Goal: Find specific page/section: Find specific page/section

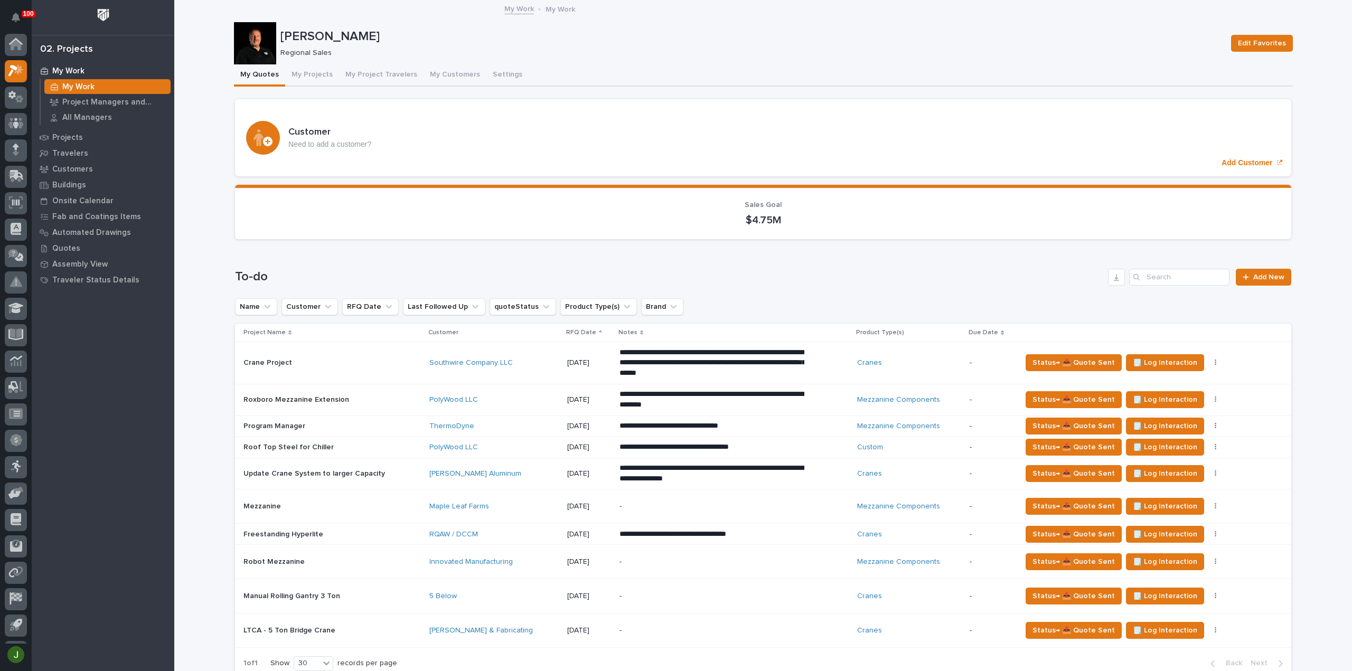
scroll to position [23, 0]
click at [14, 27] on icon at bounding box center [16, 22] width 11 height 11
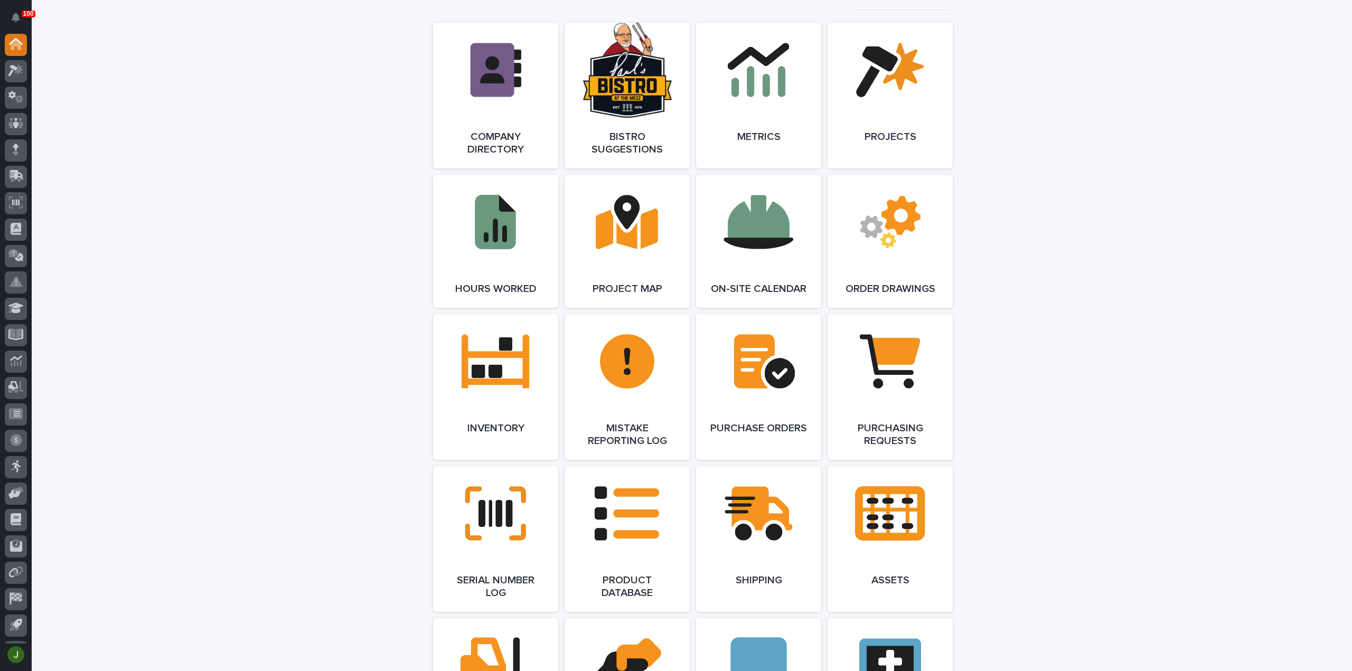
scroll to position [915, 0]
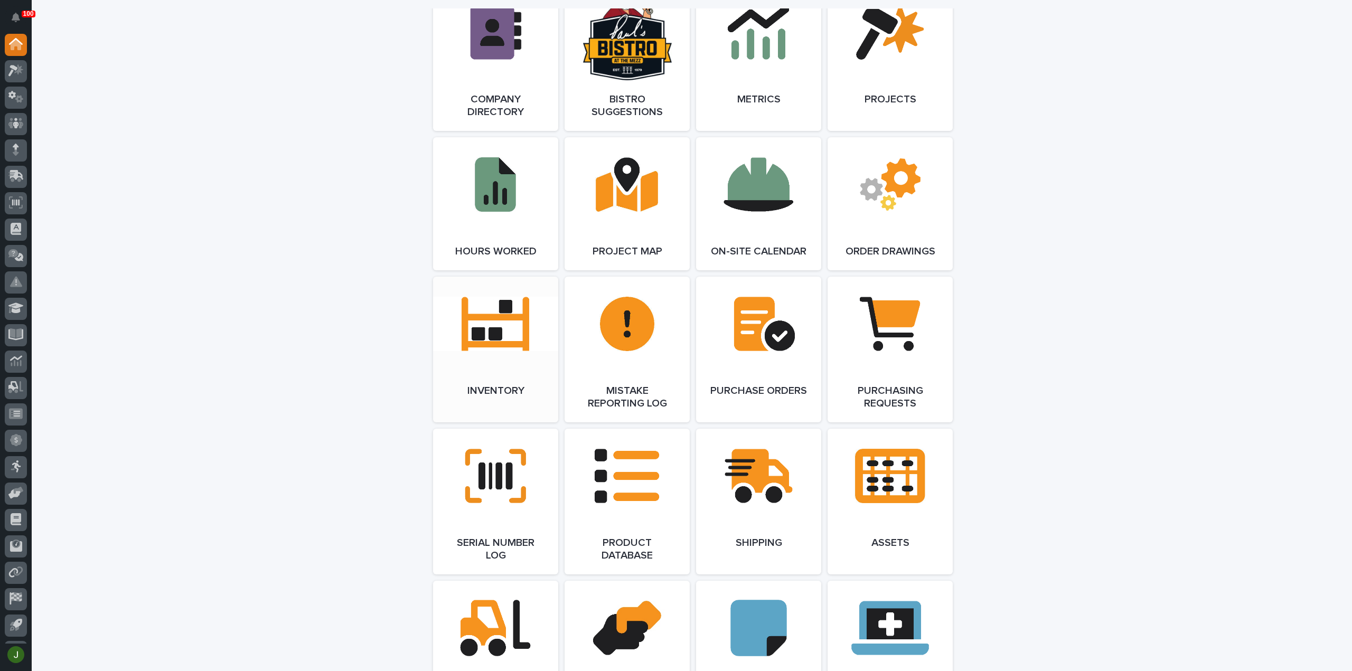
click at [493, 341] on link "Open Link" at bounding box center [495, 350] width 125 height 146
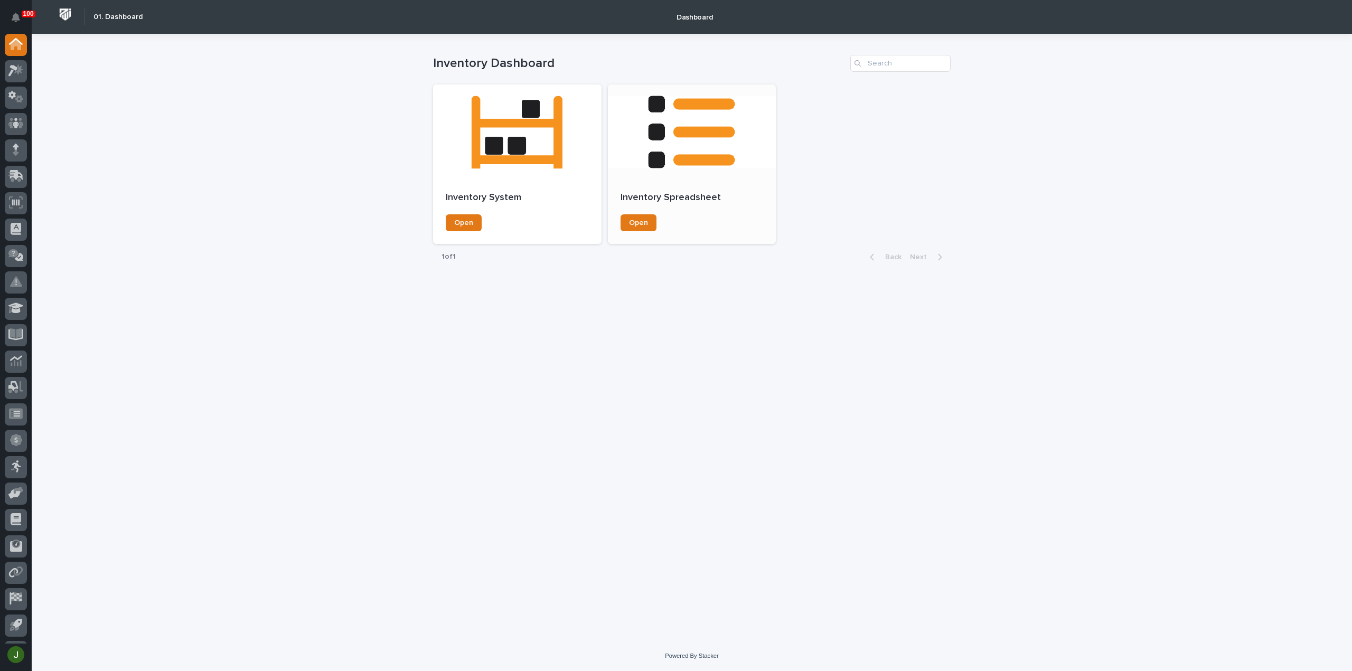
click at [691, 141] on div at bounding box center [692, 131] width 168 height 95
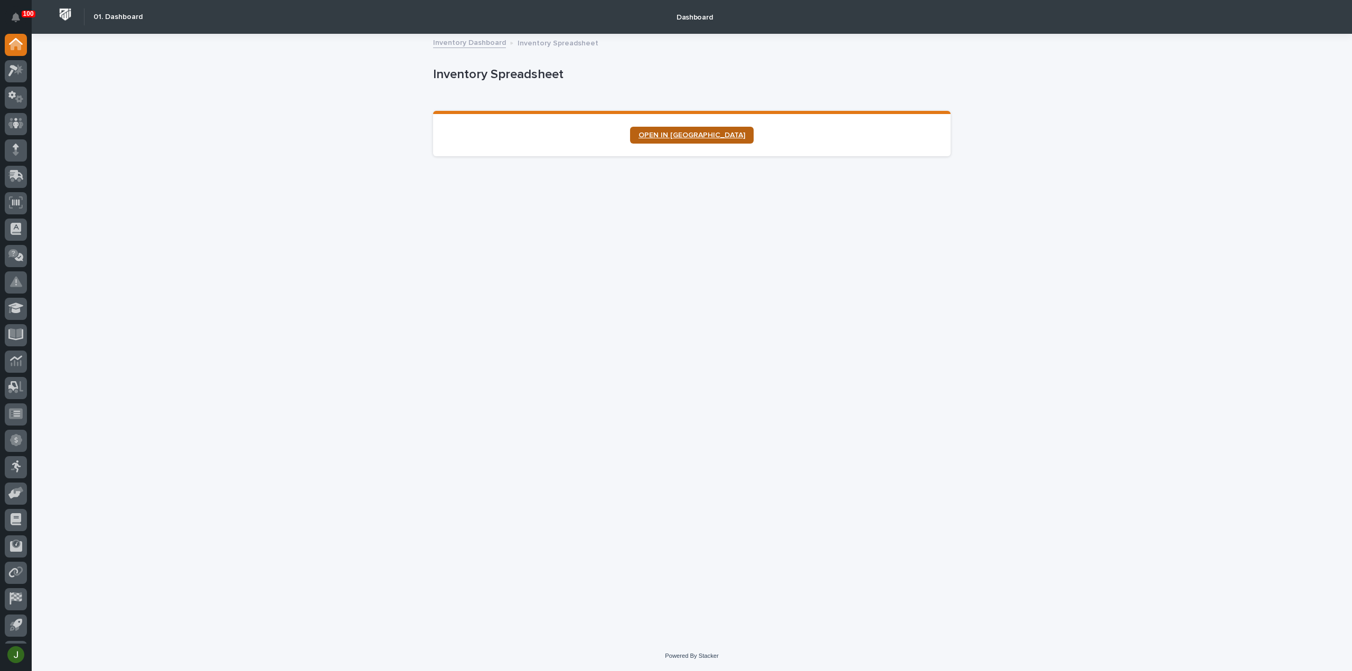
click at [707, 134] on span "OPEN IN NEW TAB" at bounding box center [691, 134] width 107 height 7
